Goal: Transaction & Acquisition: Obtain resource

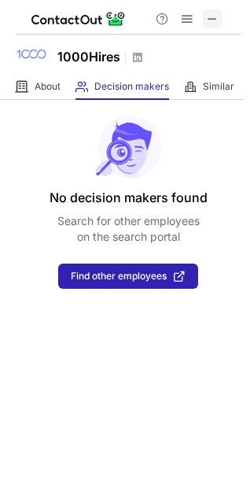
click at [212, 20] on span at bounding box center [212, 19] width 13 height 13
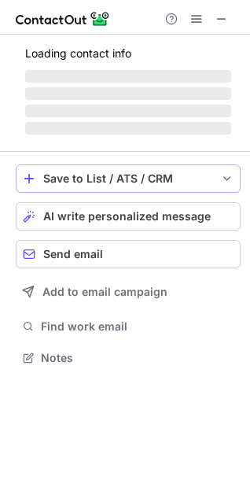
scroll to position [342, 250]
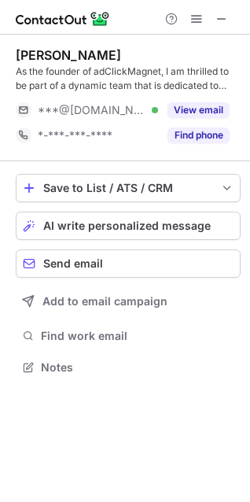
scroll to position [356, 250]
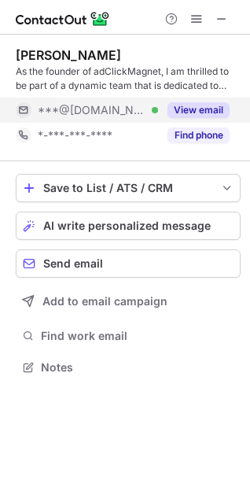
click at [196, 116] on button "View email" at bounding box center [199, 110] width 62 height 16
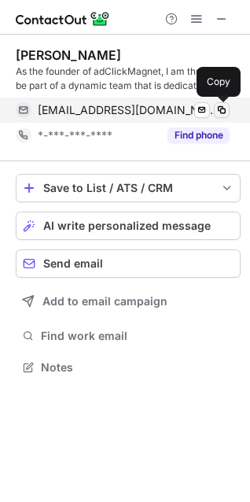
click at [222, 106] on span at bounding box center [222, 110] width 13 height 13
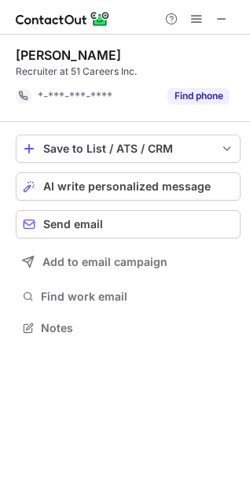
scroll to position [317, 250]
click at [123, 230] on div "Send email" at bounding box center [138, 224] width 190 height 13
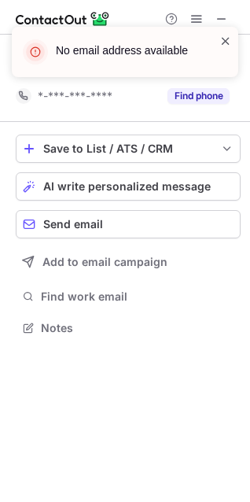
click at [222, 44] on span at bounding box center [225, 41] width 13 height 16
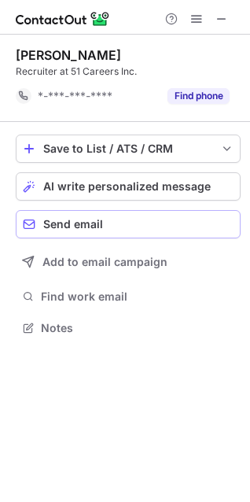
click at [102, 227] on div "Send email" at bounding box center [138, 224] width 190 height 13
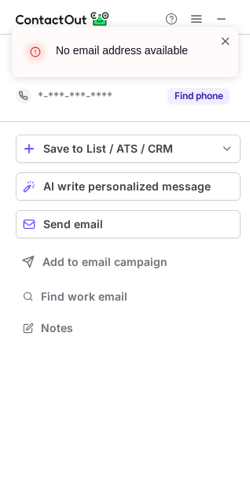
click at [224, 44] on span at bounding box center [225, 41] width 13 height 16
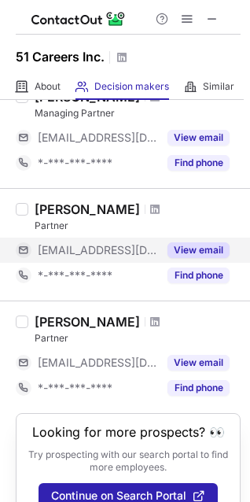
scroll to position [439, 0]
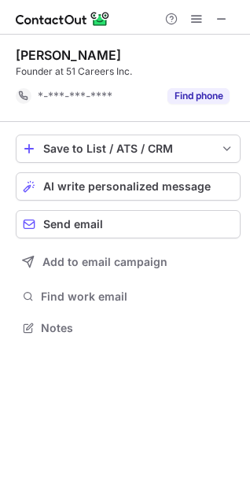
scroll to position [317, 250]
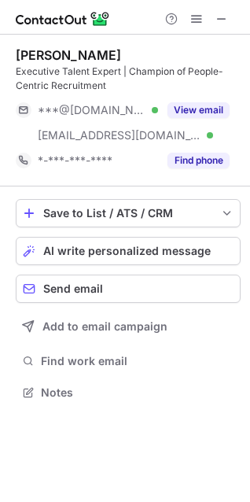
scroll to position [382, 250]
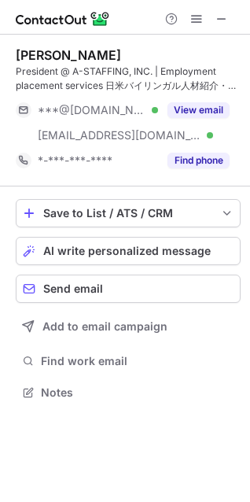
scroll to position [382, 250]
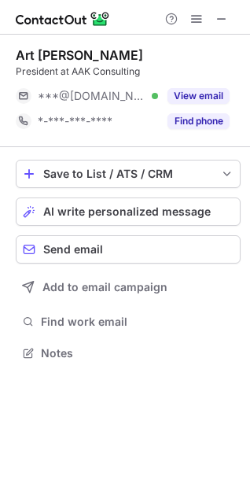
scroll to position [342, 250]
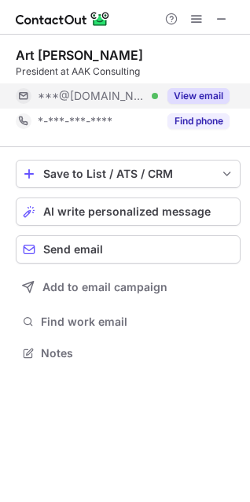
click at [193, 90] on button "View email" at bounding box center [199, 96] width 62 height 16
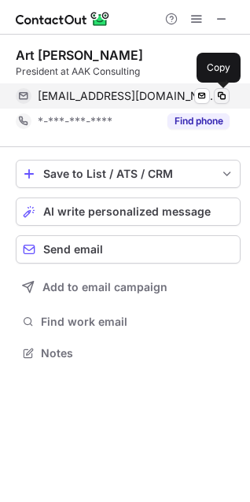
click at [223, 98] on span at bounding box center [222, 96] width 13 height 13
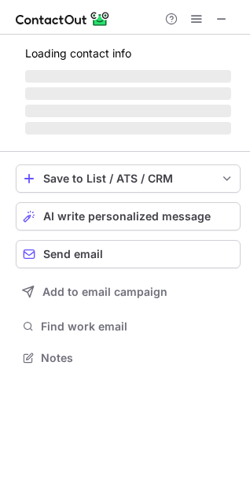
scroll to position [342, 250]
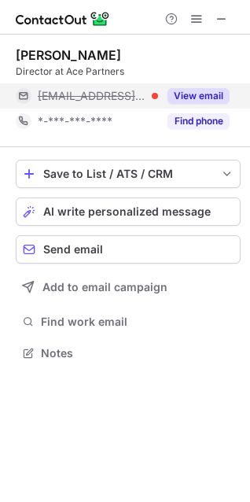
click at [180, 95] on button "View email" at bounding box center [199, 96] width 62 height 16
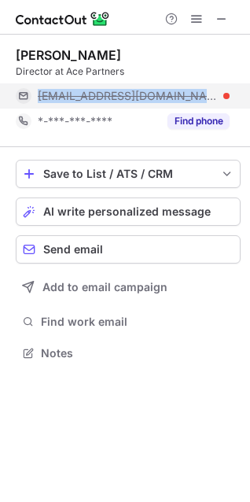
drag, startPoint x: 145, startPoint y: 101, endPoint x: 31, endPoint y: 96, distance: 114.2
click at [31, 96] on div "joy@acepartners.kr" at bounding box center [123, 95] width 214 height 25
copy div "joy@acepartners.kr"
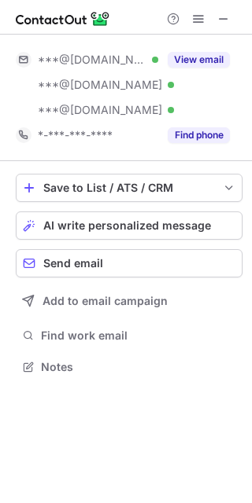
scroll to position [356, 252]
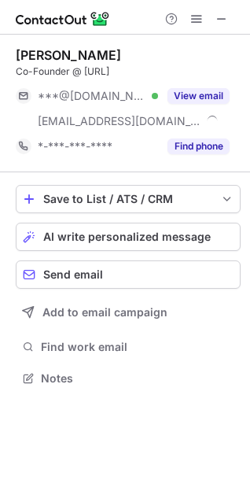
scroll to position [367, 250]
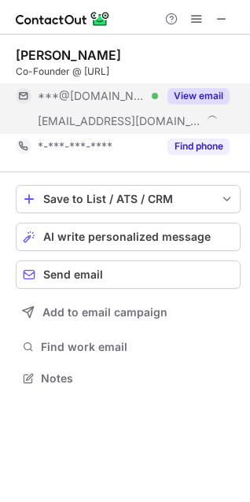
click at [194, 89] on button "View email" at bounding box center [199, 96] width 62 height 16
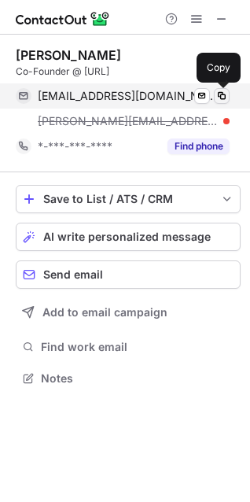
click at [227, 98] on span at bounding box center [222, 96] width 13 height 13
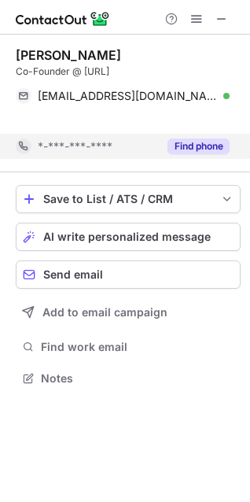
scroll to position [342, 250]
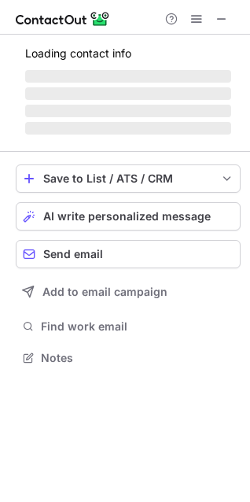
scroll to position [342, 250]
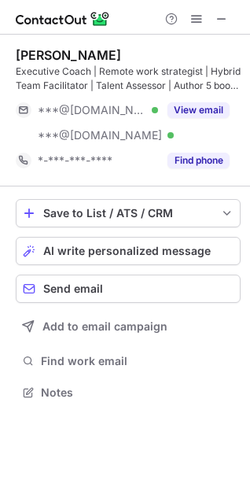
scroll to position [382, 250]
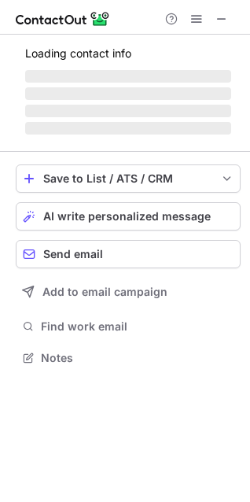
scroll to position [367, 250]
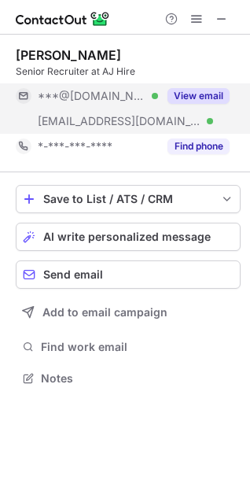
click at [202, 94] on button "View email" at bounding box center [199, 96] width 62 height 16
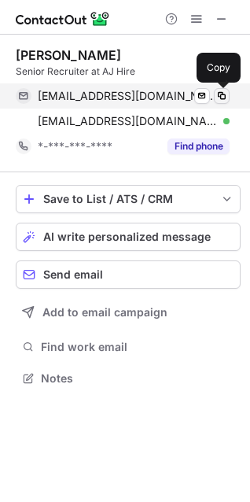
click at [220, 101] on span at bounding box center [222, 96] width 13 height 13
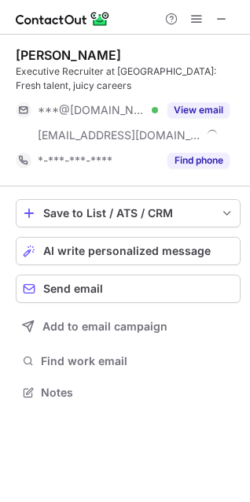
scroll to position [382, 250]
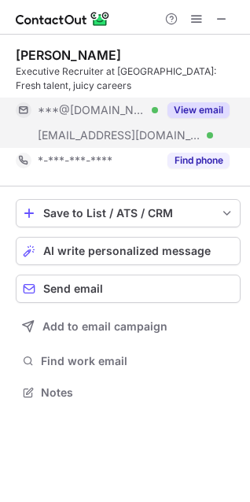
click at [186, 114] on button "View email" at bounding box center [199, 110] width 62 height 16
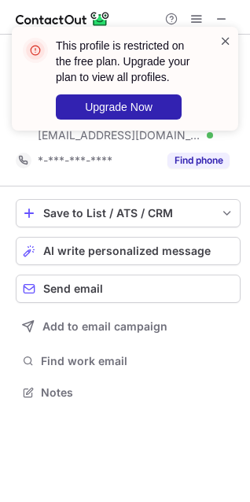
click at [226, 45] on span at bounding box center [225, 41] width 13 height 16
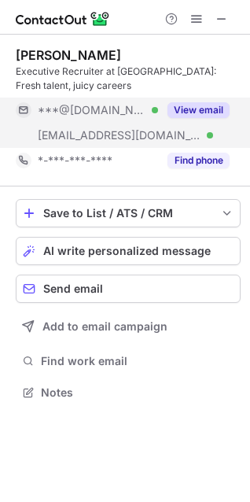
click at [187, 138] on span "***@ajuliaexecutivesearch.com" at bounding box center [120, 135] width 164 height 14
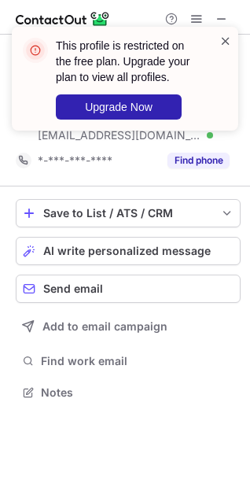
click at [223, 43] on span at bounding box center [225, 41] width 13 height 16
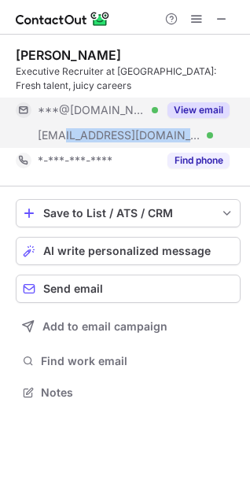
drag, startPoint x: 67, startPoint y: 136, endPoint x: 185, endPoint y: 138, distance: 118.0
click at [185, 138] on span "***@ajuliaexecutivesearch.com" at bounding box center [120, 135] width 164 height 14
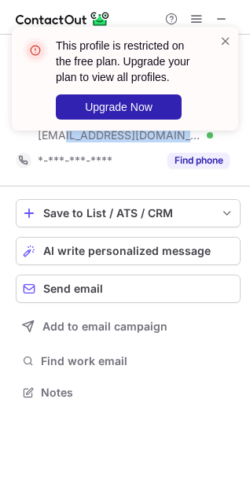
copy span "ajuliaexecutivesearch.c"
